Goal: Information Seeking & Learning: Learn about a topic

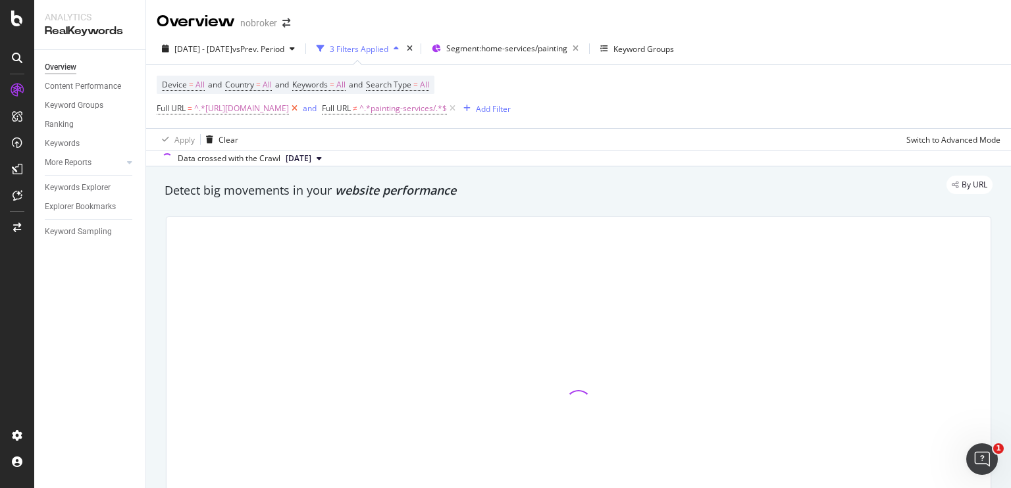
click at [300, 107] on icon at bounding box center [294, 108] width 11 height 13
click at [286, 109] on icon at bounding box center [287, 108] width 11 height 13
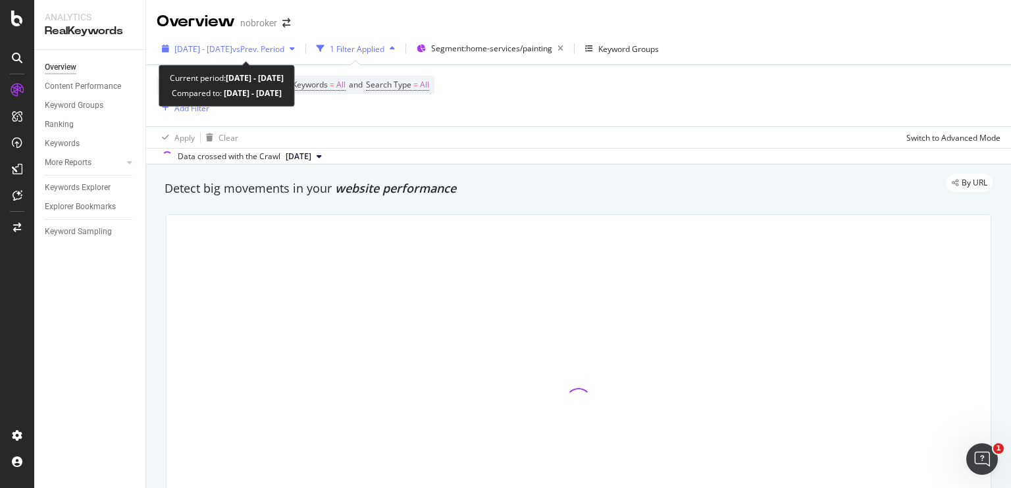
click at [284, 48] on span "vs Prev. Period" at bounding box center [258, 48] width 52 height 11
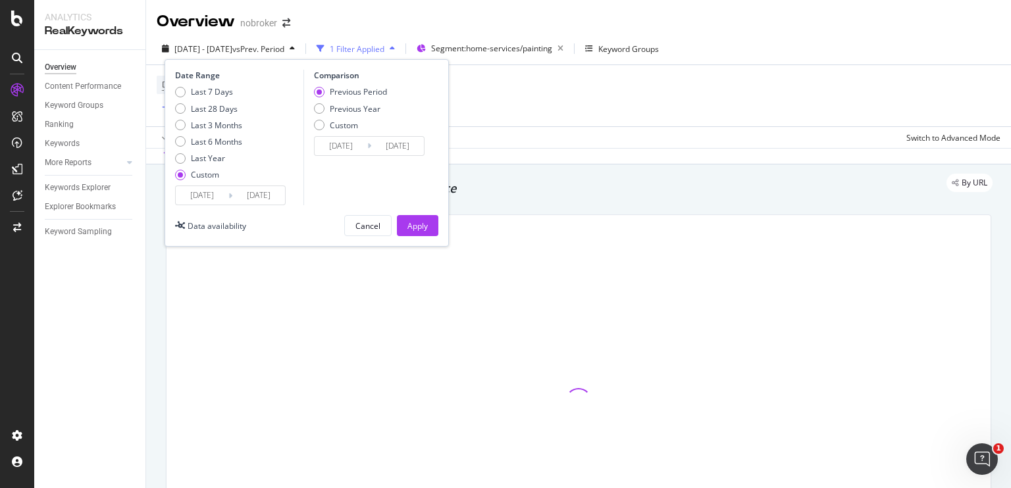
click at [238, 198] on input "2025/08/04" at bounding box center [258, 195] width 53 height 18
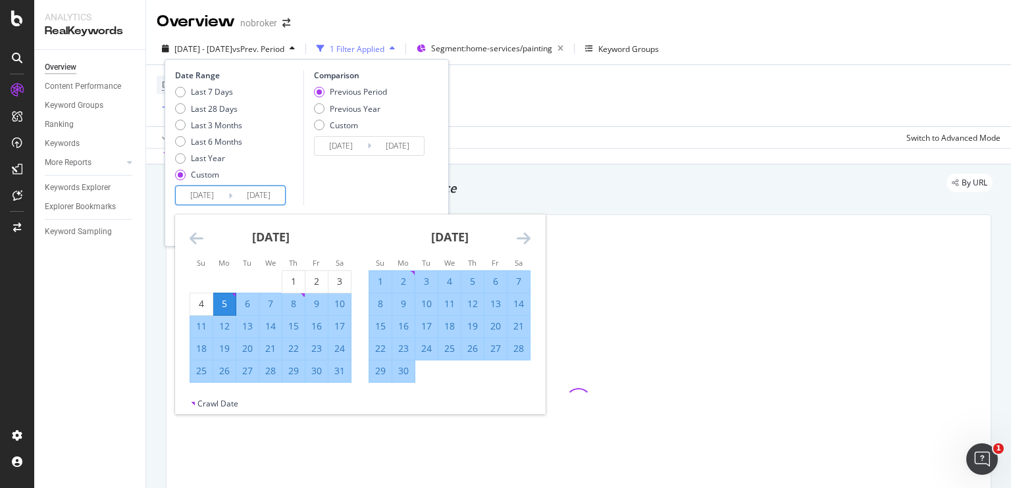
click at [195, 197] on input "2025/05/05" at bounding box center [202, 195] width 53 height 18
click at [529, 238] on icon "Move forward to switch to the next month." at bounding box center [524, 238] width 14 height 16
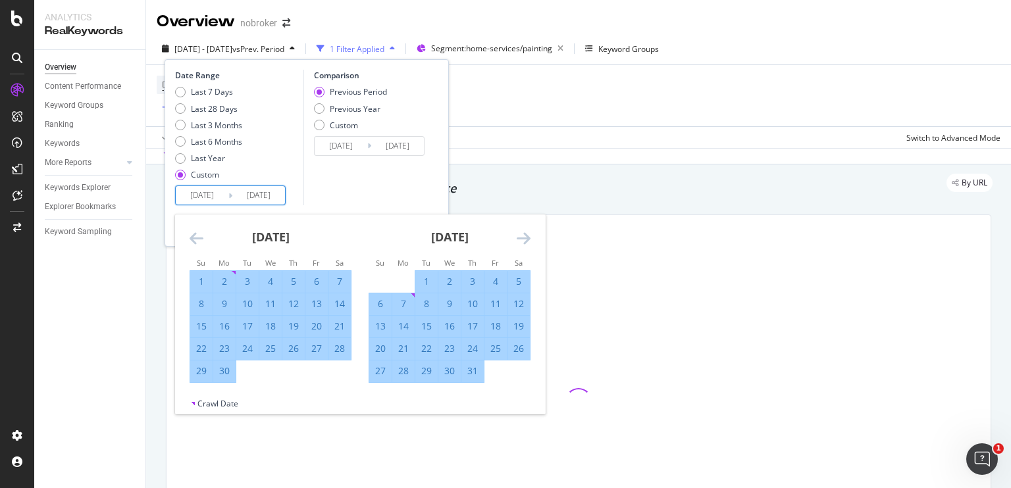
click at [529, 238] on icon "Move forward to switch to the next month." at bounding box center [524, 238] width 14 height 16
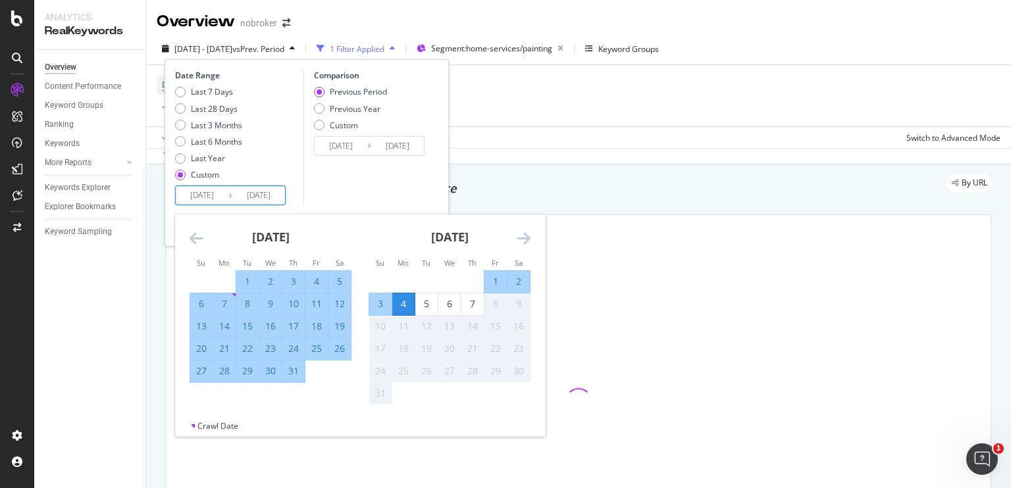
click at [494, 282] on div "1" at bounding box center [495, 281] width 22 height 13
type input "[DATE]"
type input "2025/07/28"
type input "[DATE]"
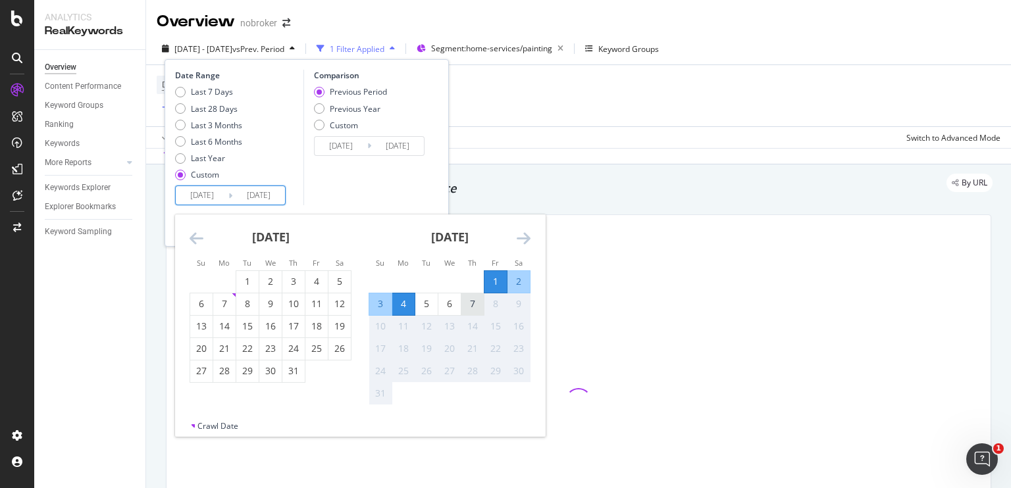
click at [472, 298] on div "7" at bounding box center [472, 304] width 22 height 13
type input "[DATE]"
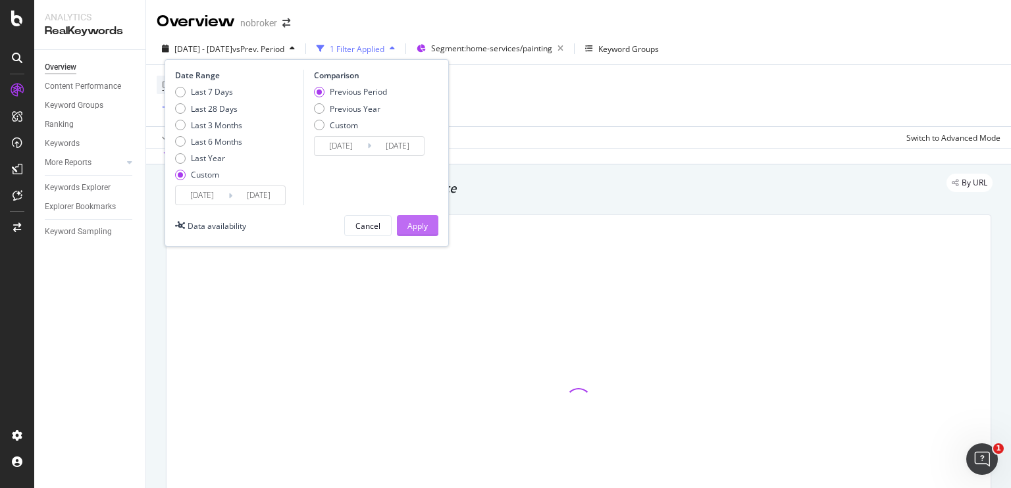
click at [409, 221] on div "Apply" at bounding box center [417, 226] width 20 height 11
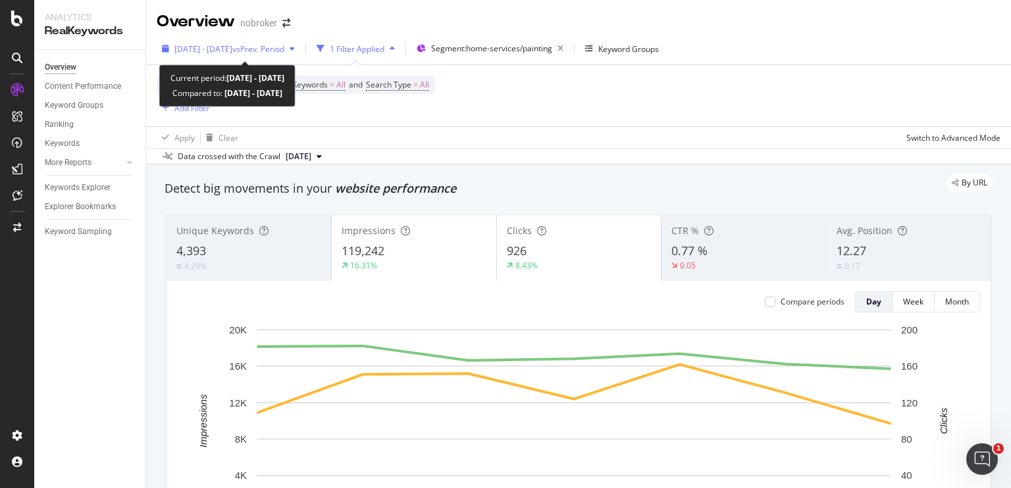
click at [284, 54] on div "[DATE] - [DATE] vs Prev. Period" at bounding box center [229, 48] width 110 height 11
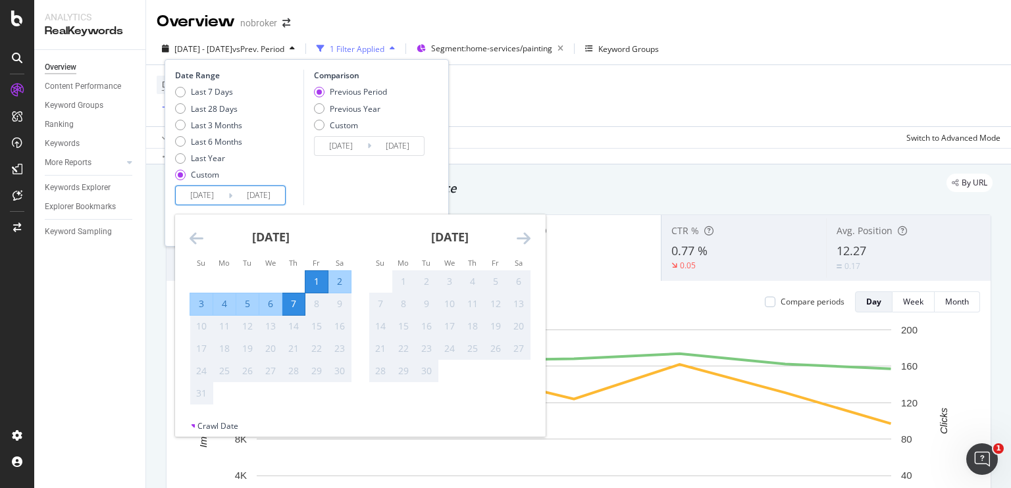
click at [267, 197] on input "[DATE]" at bounding box center [258, 195] width 53 height 18
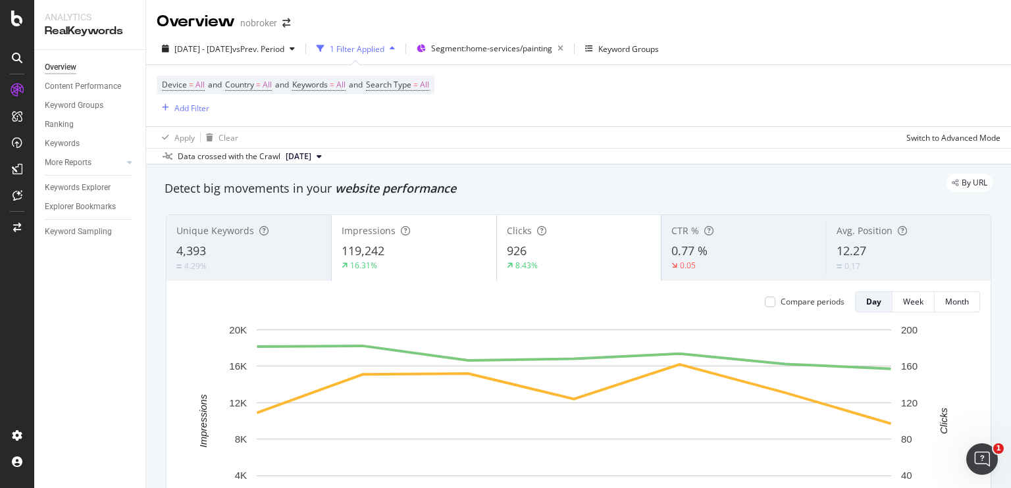
click at [540, 174] on div "By URL" at bounding box center [571, 183] width 841 height 18
click at [513, 42] on div "Segment: home-services/painting" at bounding box center [500, 48] width 138 height 18
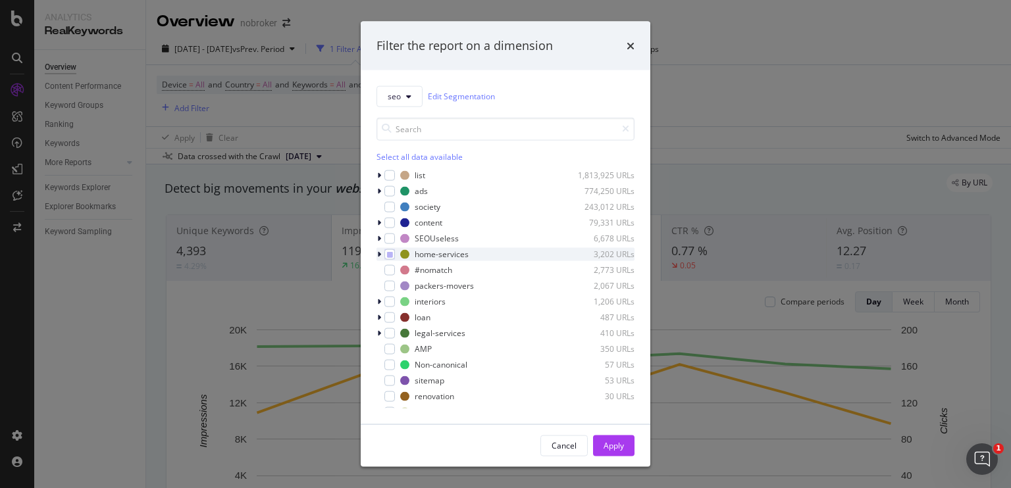
click at [378, 249] on div "modal" at bounding box center [381, 254] width 8 height 13
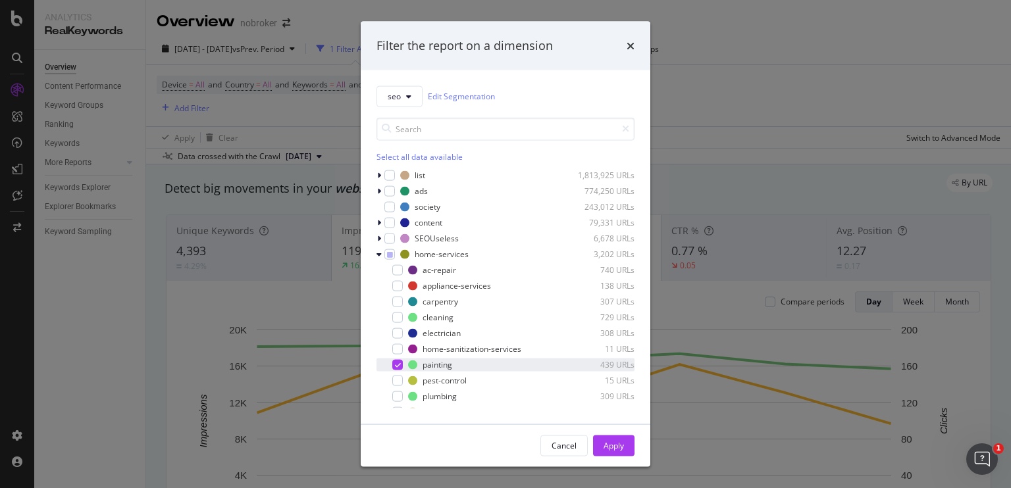
click at [395, 367] on icon "modal" at bounding box center [398, 364] width 6 height 7
click at [400, 317] on div "modal" at bounding box center [397, 317] width 11 height 11
click at [622, 446] on div "Apply" at bounding box center [614, 445] width 20 height 11
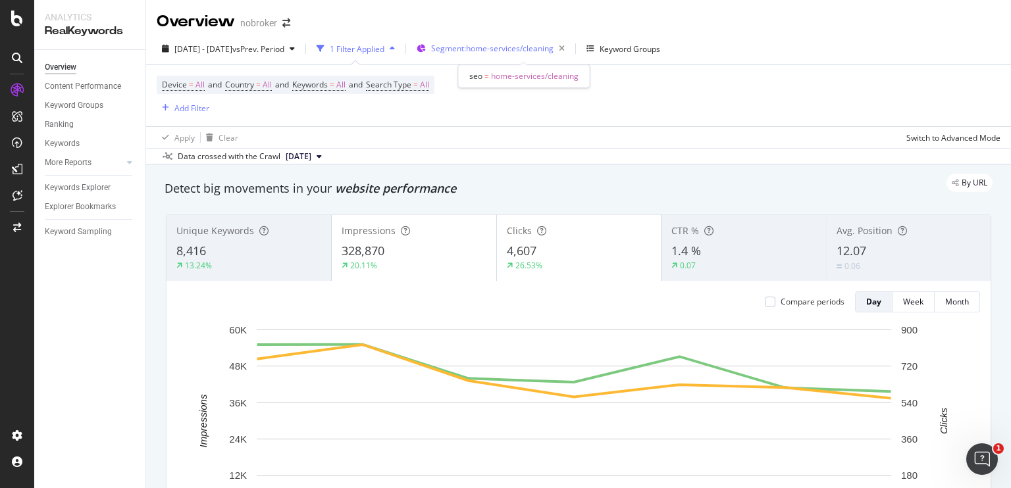
click at [498, 54] on div "Segment: home-services/cleaning" at bounding box center [500, 48] width 139 height 18
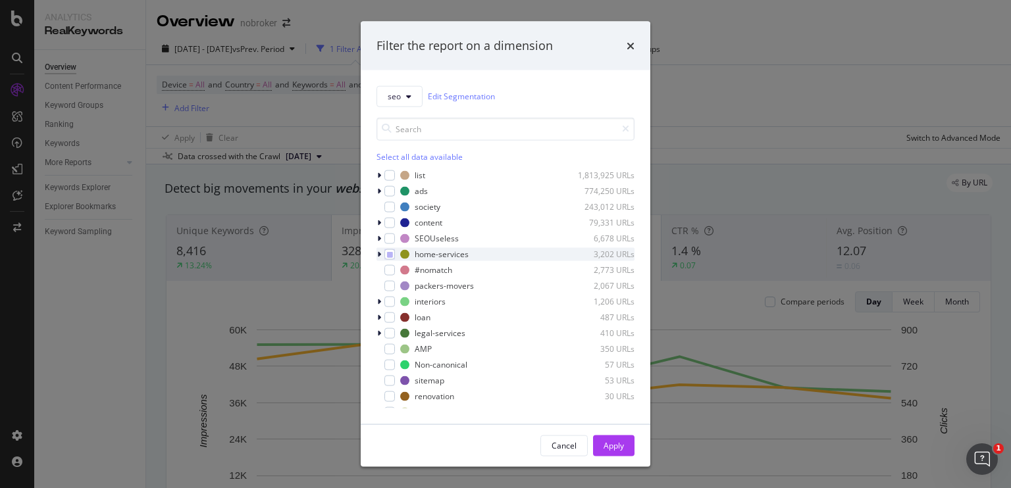
click at [381, 254] on div "modal" at bounding box center [381, 254] width 8 height 13
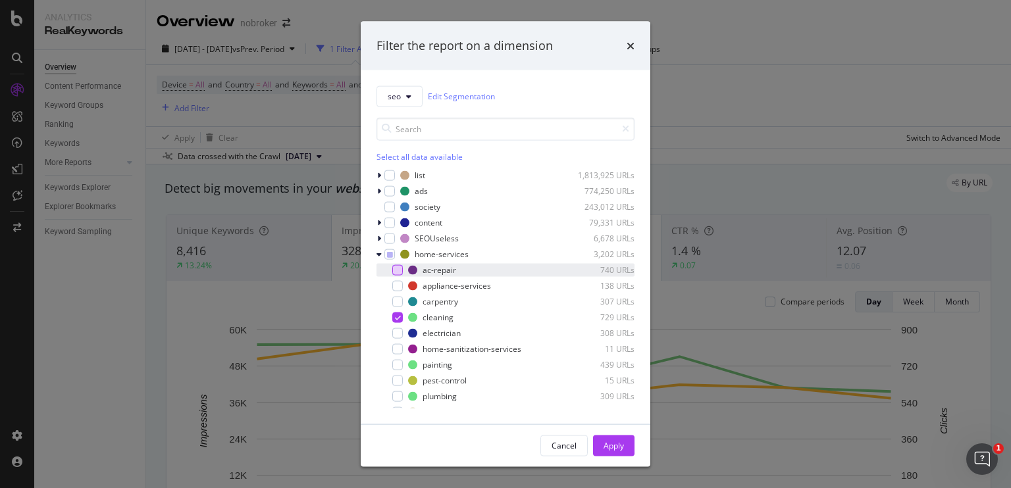
click at [398, 273] on div "modal" at bounding box center [397, 270] width 11 height 11
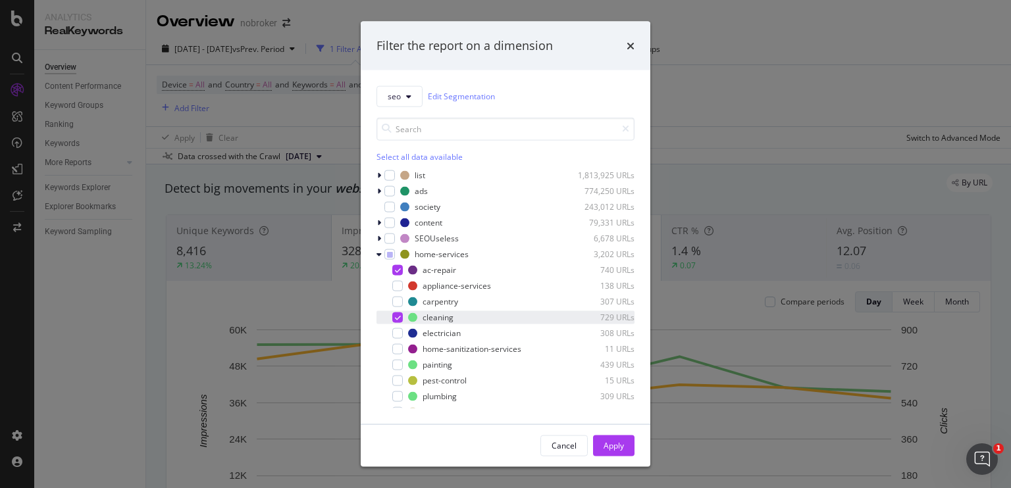
click at [400, 315] on icon "modal" at bounding box center [398, 317] width 6 height 7
click at [610, 442] on div "Apply" at bounding box center [614, 445] width 20 height 11
